Goal: Task Accomplishment & Management: Manage account settings

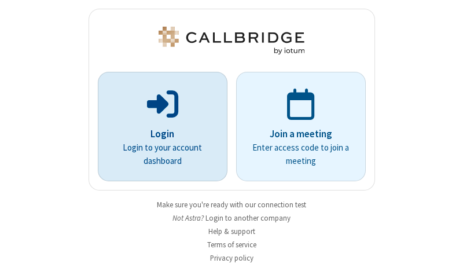
click at [158, 134] on p "Login" at bounding box center [162, 134] width 97 height 15
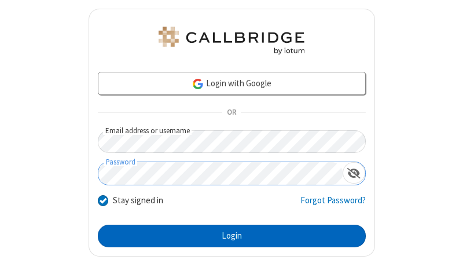
click at [227, 236] on button "Login" at bounding box center [232, 236] width 268 height 23
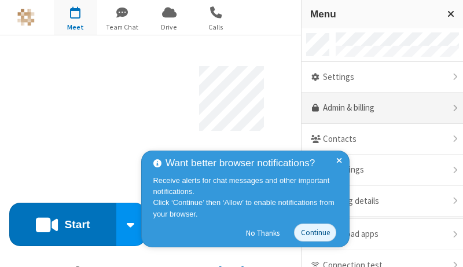
click at [378, 108] on link "Admin & billing" at bounding box center [383, 108] width 162 height 31
